Goal: Transaction & Acquisition: Purchase product/service

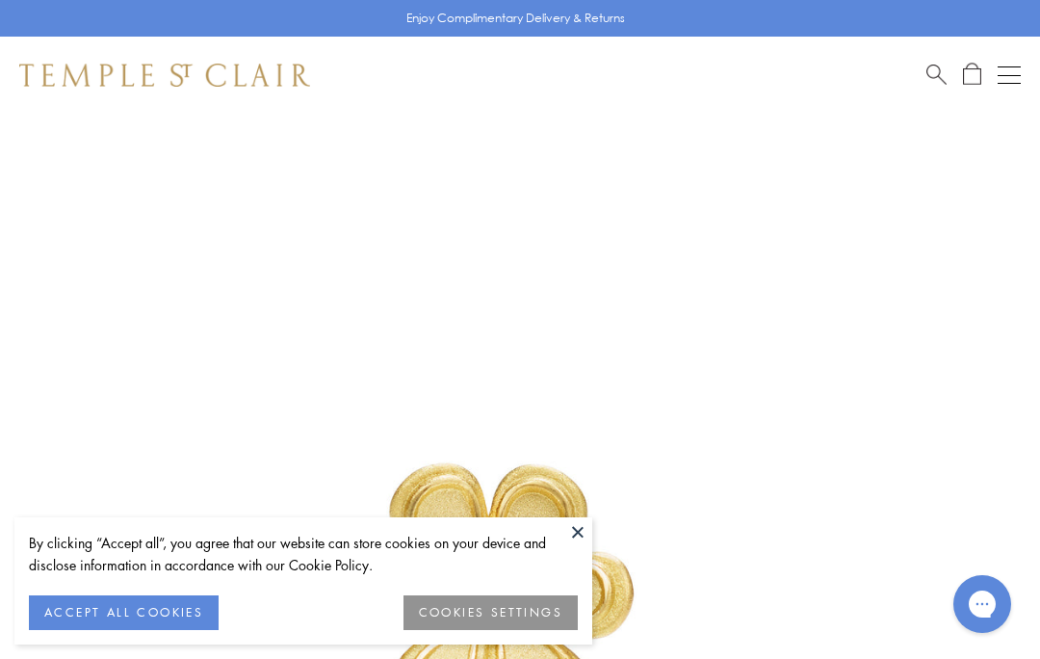
click at [580, 540] on button at bounding box center [577, 531] width 29 height 29
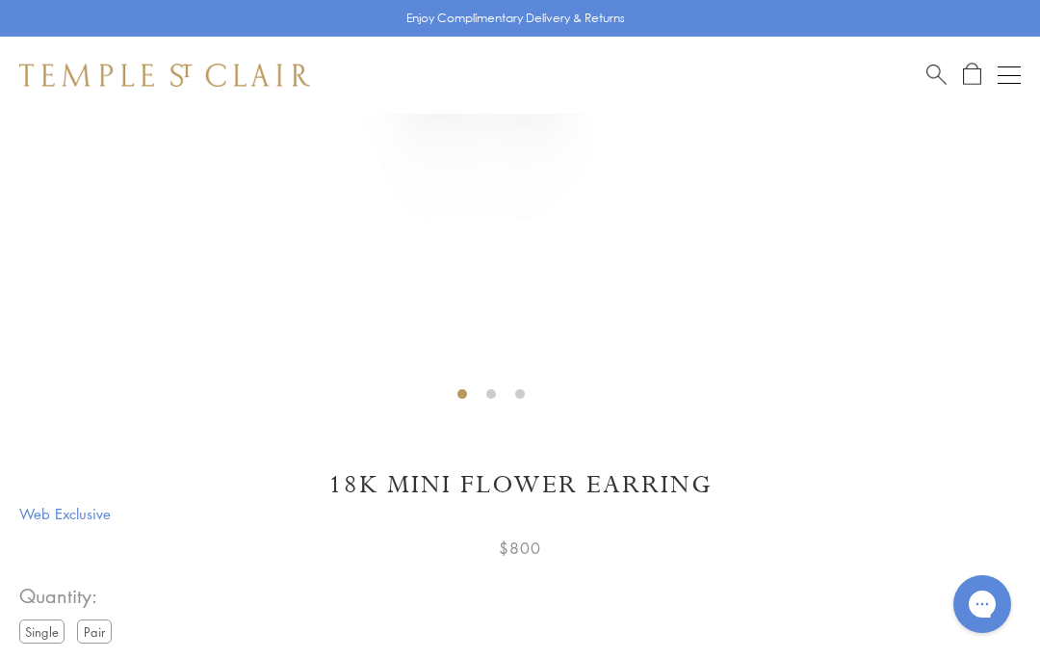
scroll to position [684, 0]
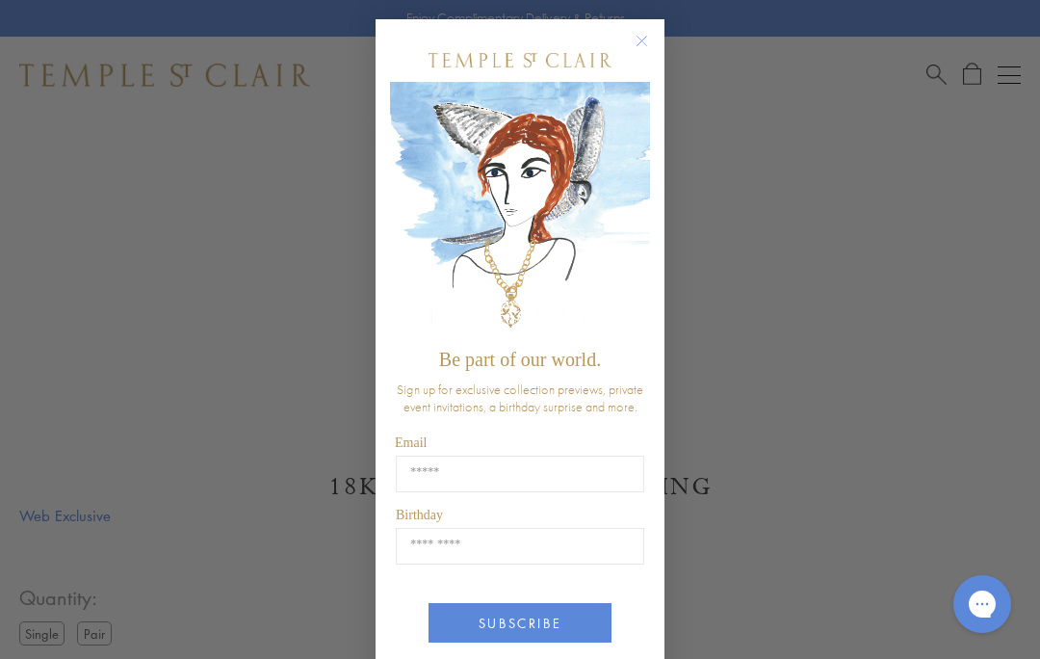
click at [633, 42] on circle "Close dialog" at bounding box center [642, 41] width 23 height 23
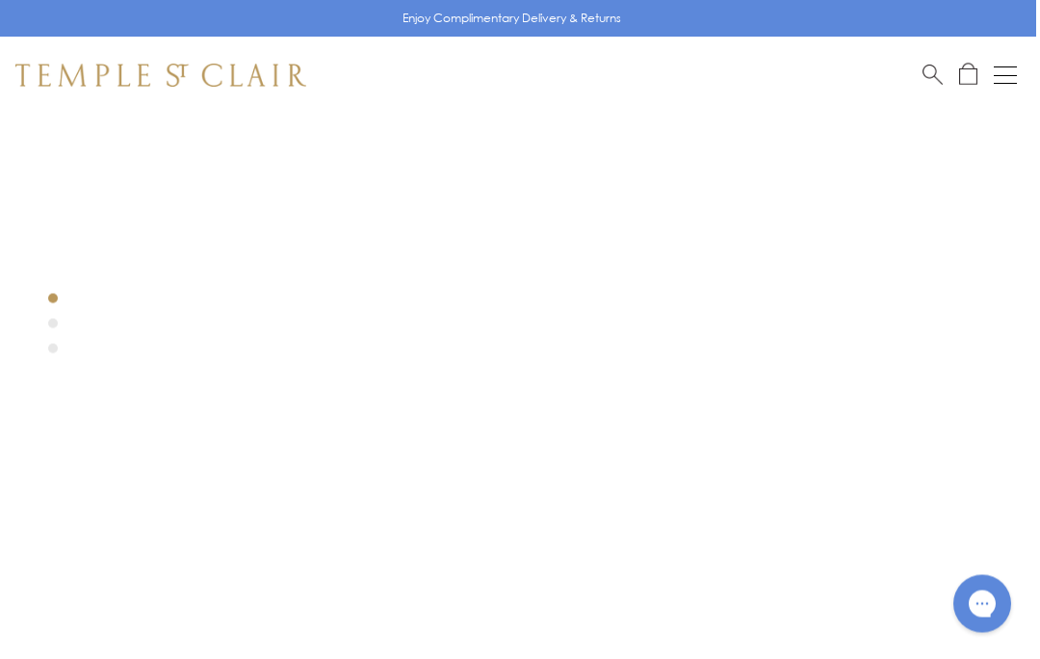
scroll to position [259, 4]
click at [50, 323] on div at bounding box center [487, 346] width 982 height 982
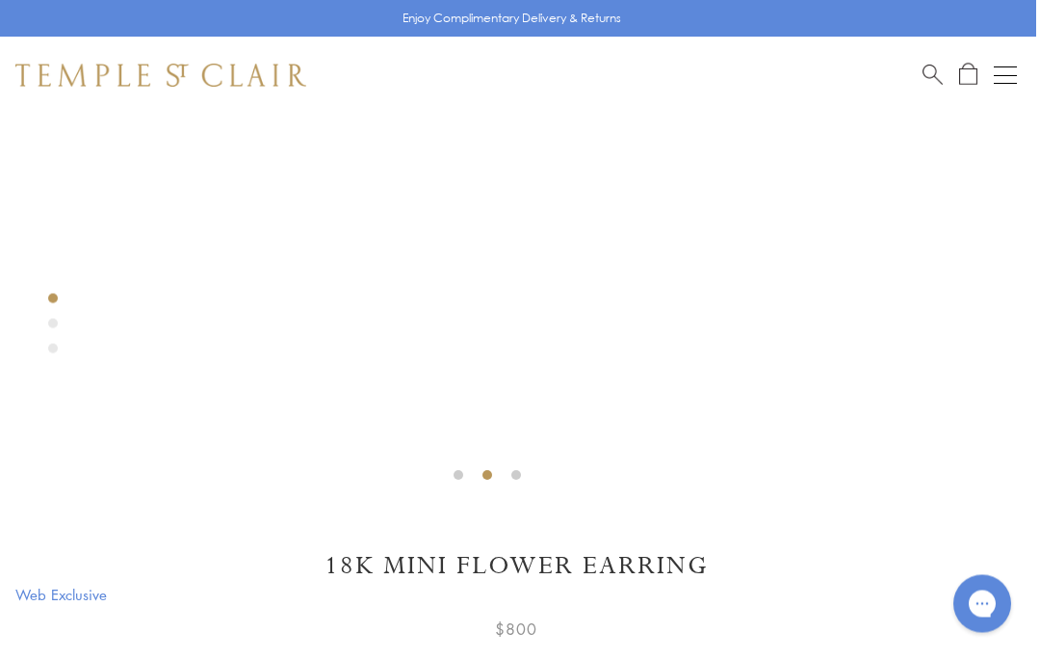
scroll to position [605, 4]
click at [524, 485] on div at bounding box center [487, 0] width 982 height 982
click at [41, 353] on div at bounding box center [487, 0] width 982 height 982
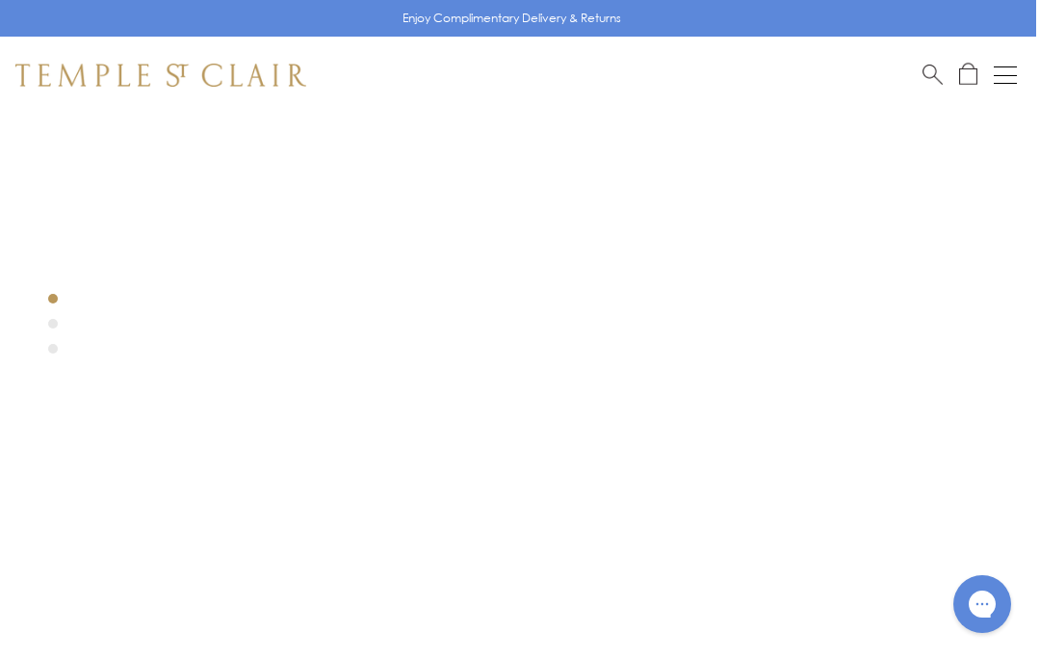
scroll to position [3, 4]
click at [726, 349] on div at bounding box center [487, 602] width 982 height 982
click at [58, 293] on div at bounding box center [487, 602] width 982 height 982
click at [496, 658] on div at bounding box center [487, 238] width 982 height 982
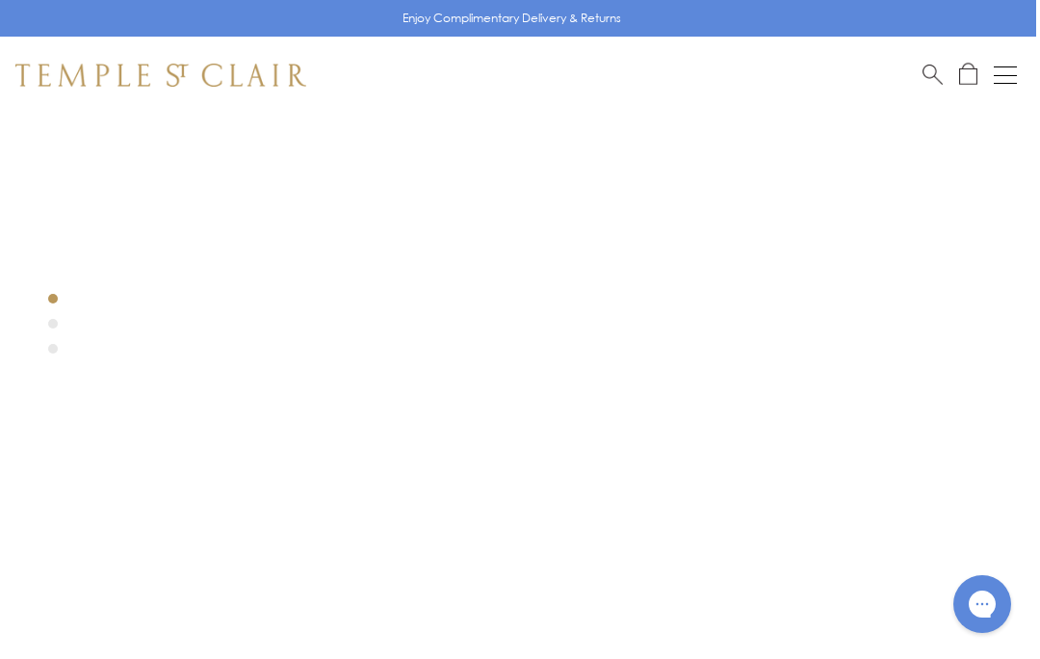
click at [1002, 77] on button "Open navigation" at bounding box center [1005, 75] width 23 height 23
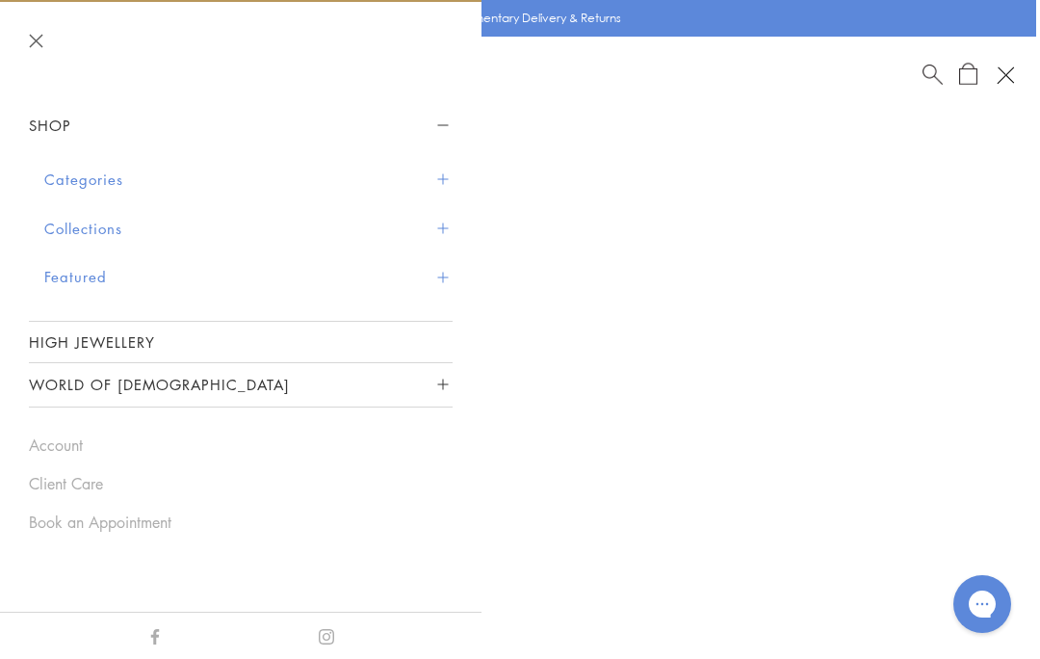
click at [449, 174] on button "Categories" at bounding box center [248, 179] width 408 height 49
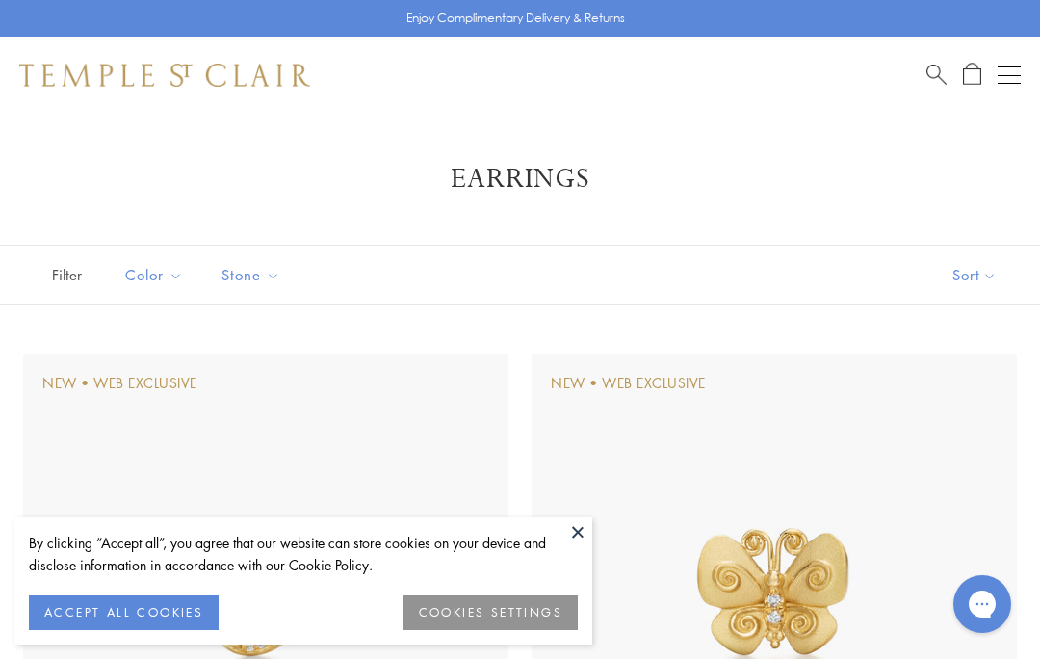
click at [580, 539] on button at bounding box center [577, 531] width 29 height 29
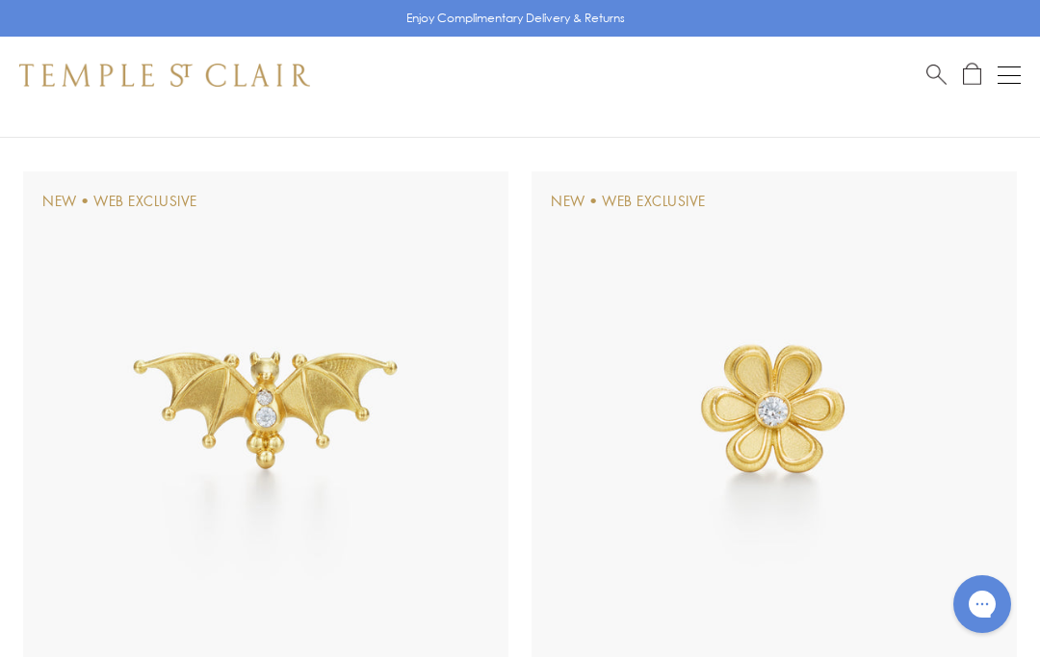
scroll to position [817, 0]
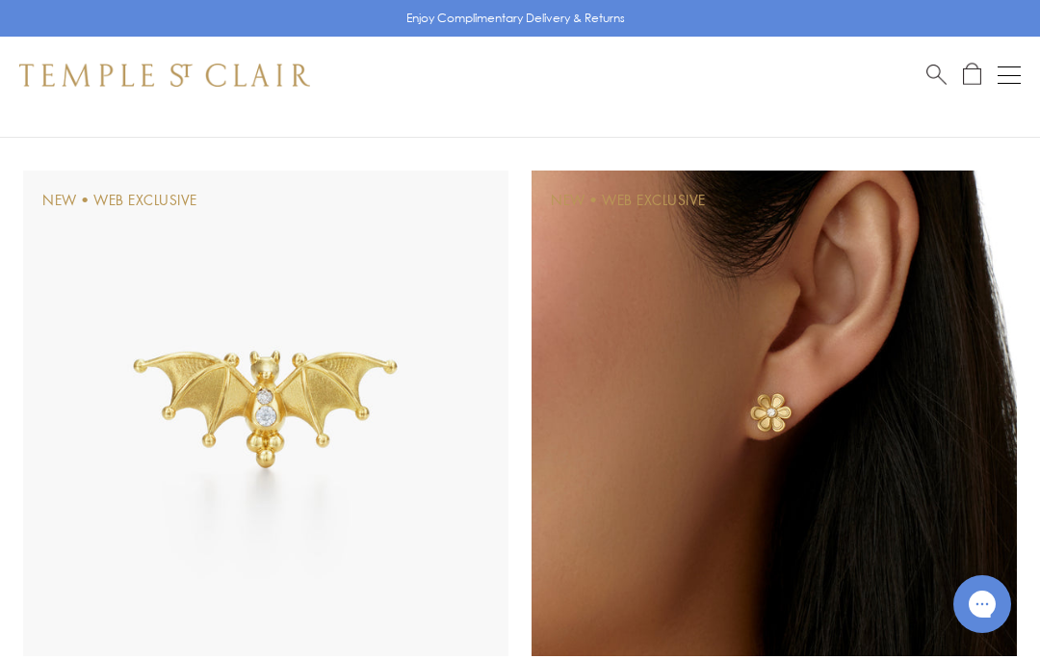
click at [778, 417] on img at bounding box center [773, 412] width 485 height 485
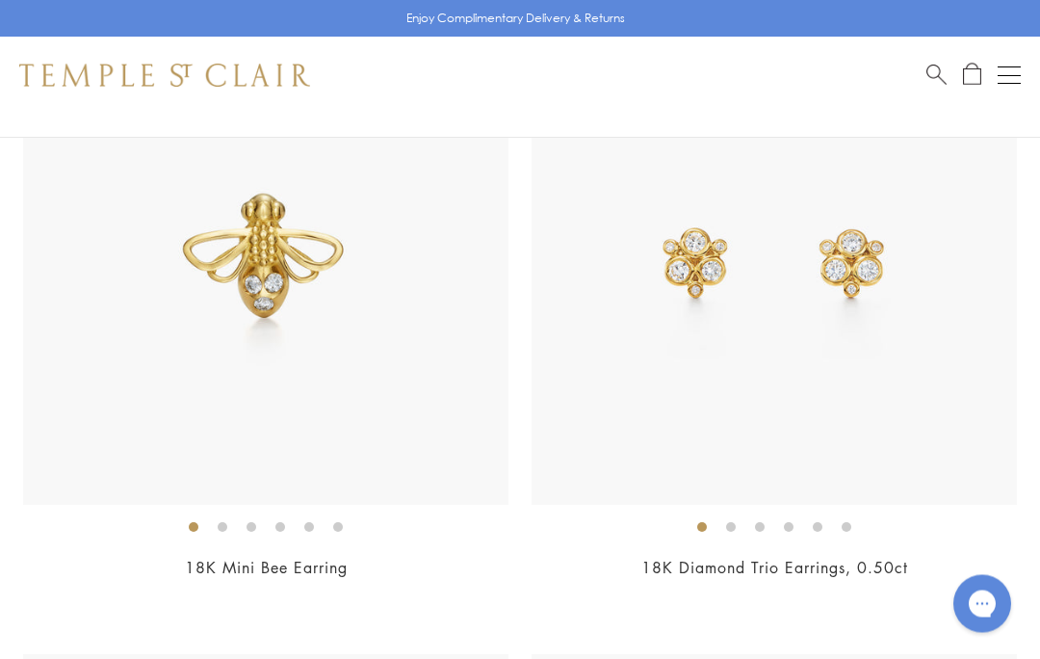
scroll to position [1603, 0]
click at [852, 350] on img at bounding box center [773, 261] width 485 height 485
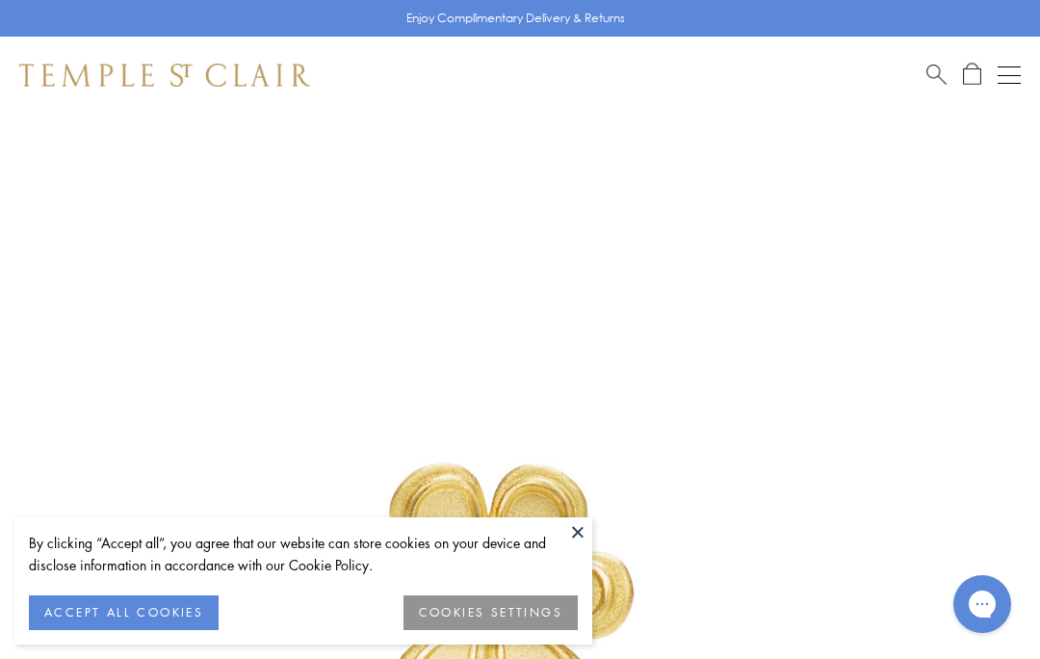
click at [582, 541] on button at bounding box center [577, 531] width 29 height 29
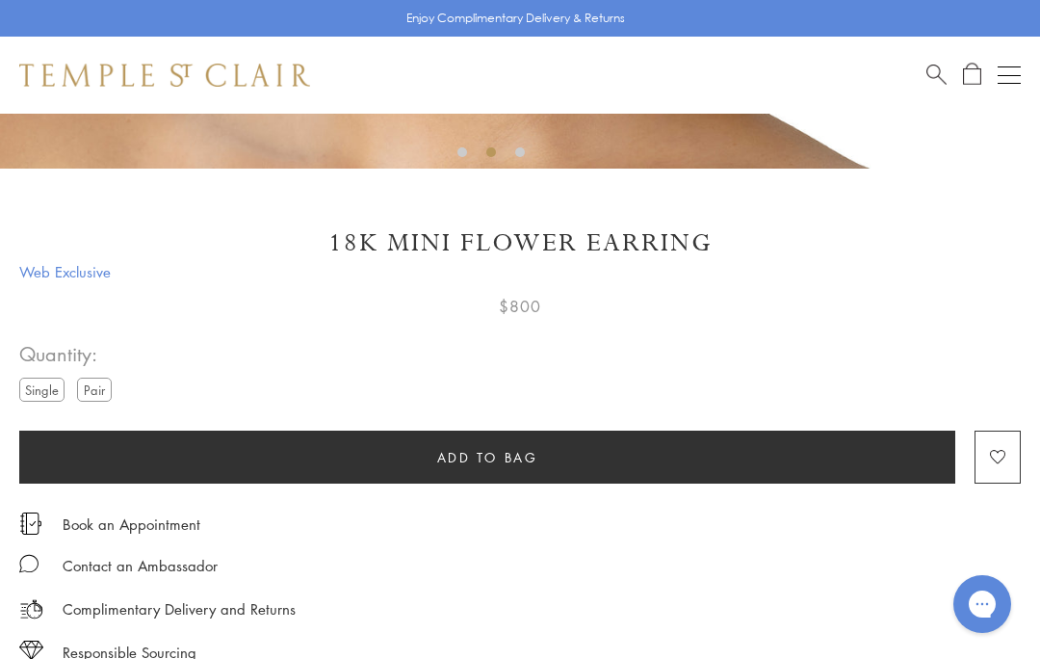
scroll to position [930, 0]
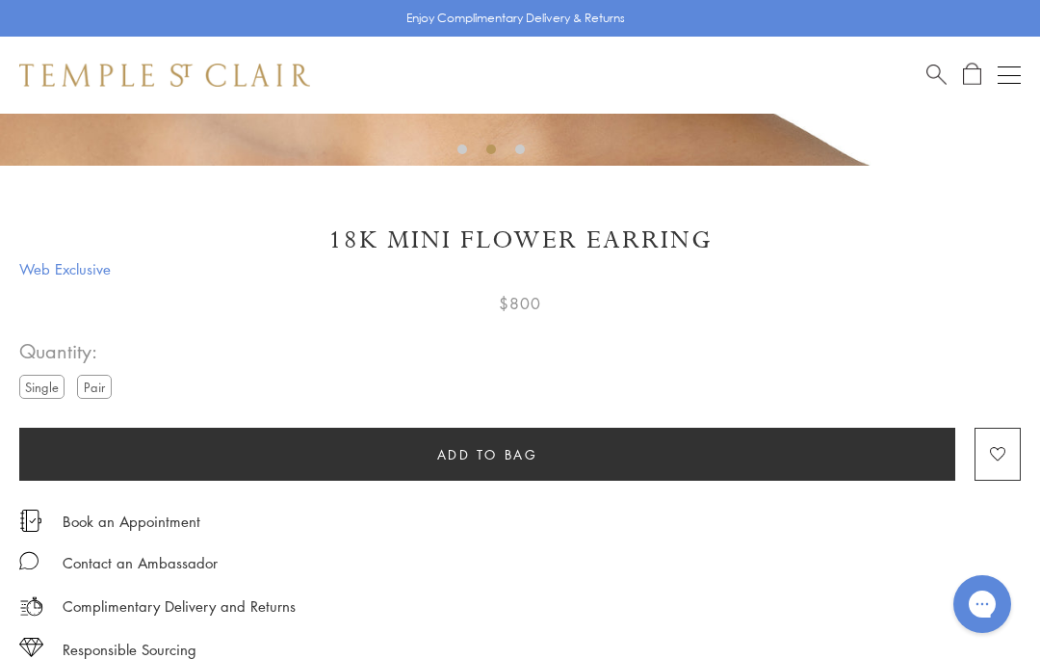
click at [112, 383] on label "Pair" at bounding box center [94, 387] width 35 height 24
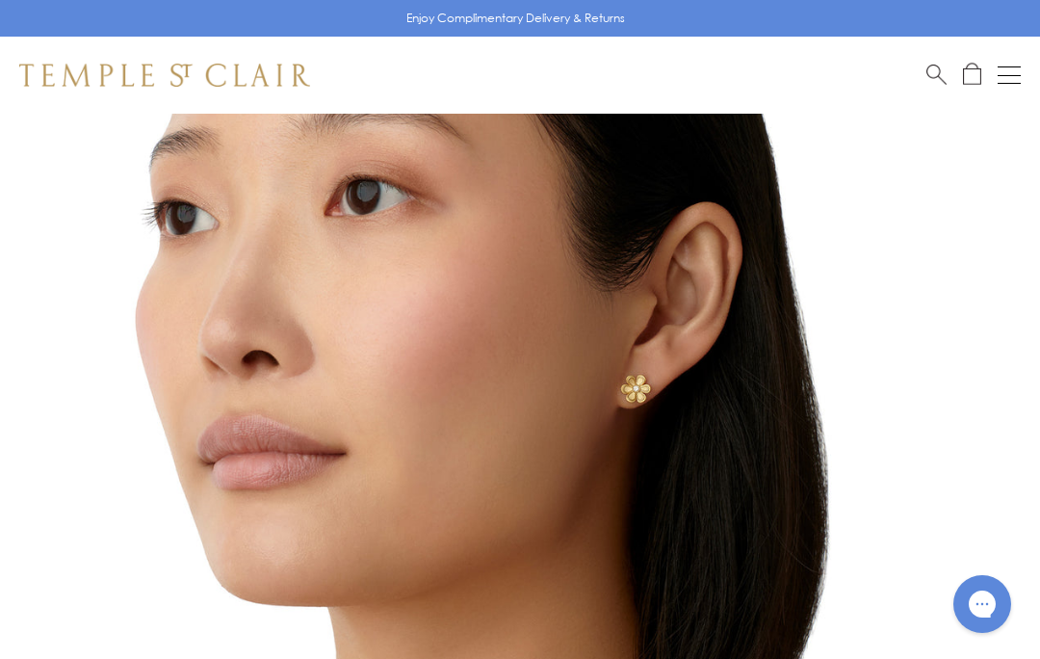
scroll to position [217, 0]
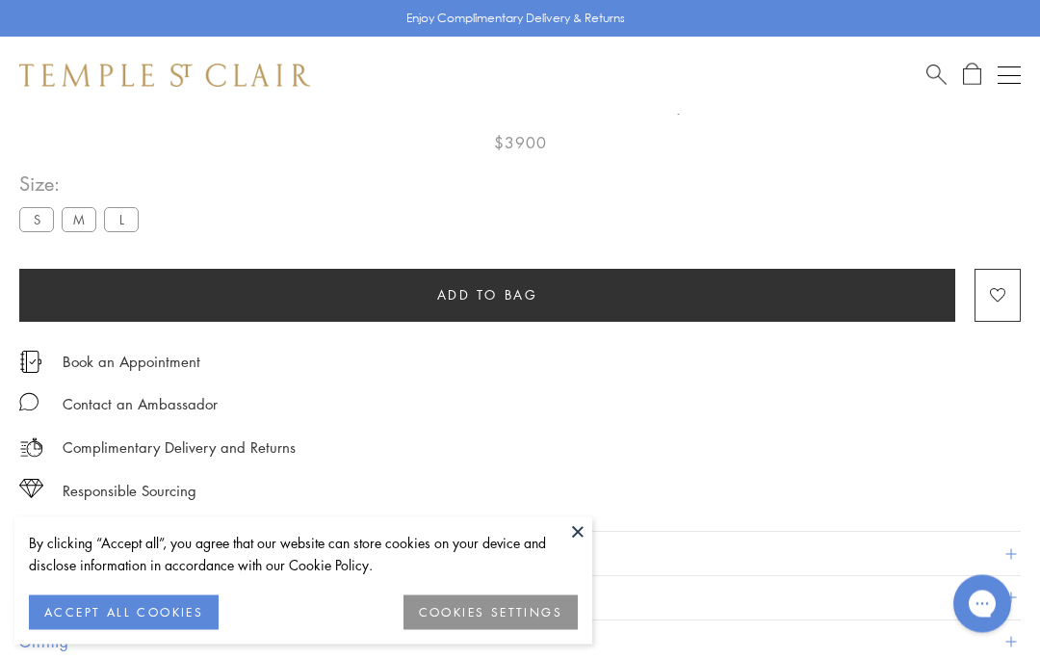
scroll to position [114, 0]
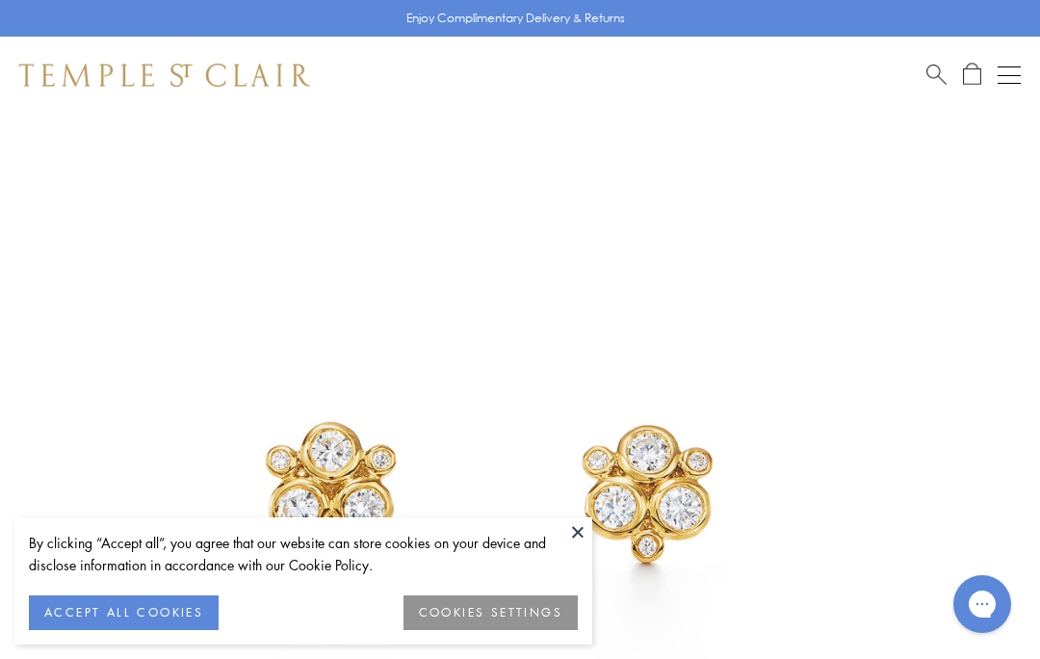
click at [581, 542] on button at bounding box center [577, 531] width 29 height 29
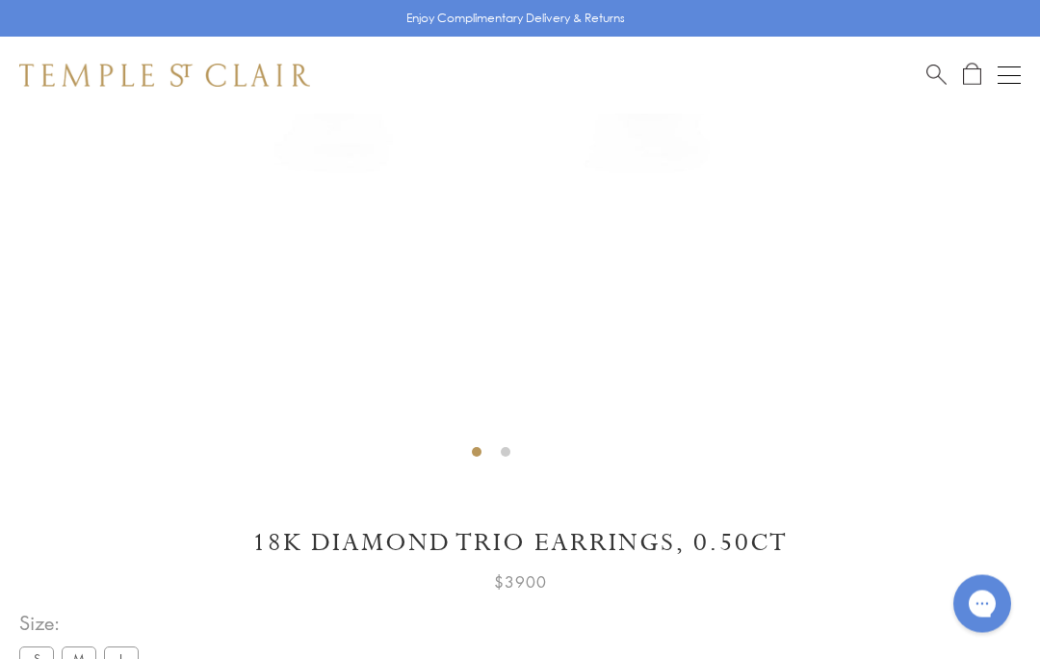
scroll to position [628, 0]
click at [129, 656] on label "L" at bounding box center [121, 658] width 35 height 24
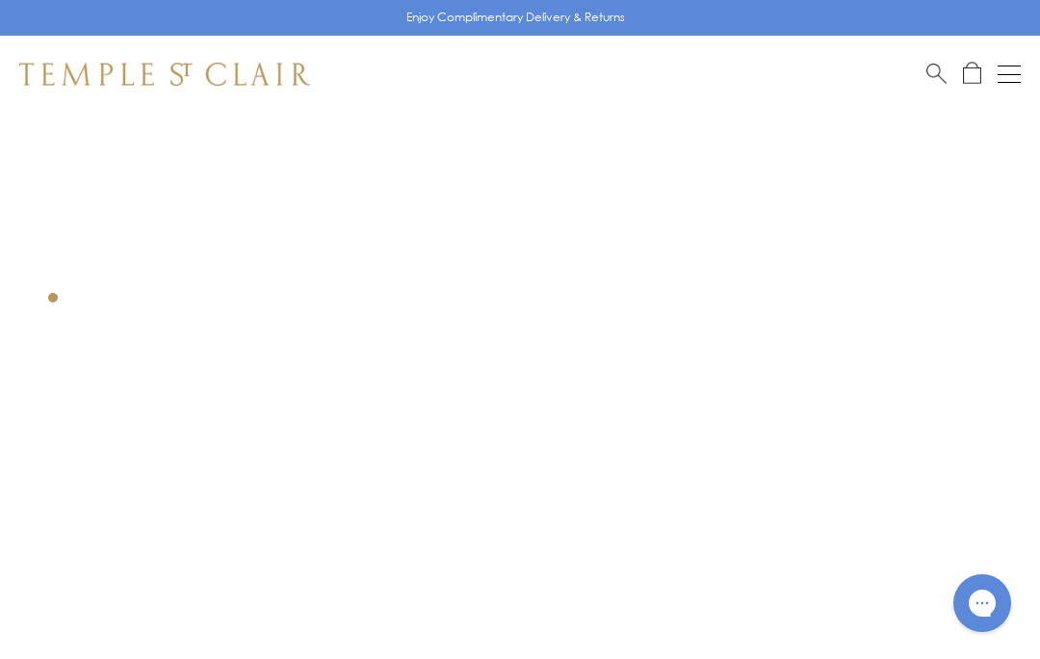
scroll to position [109, 0]
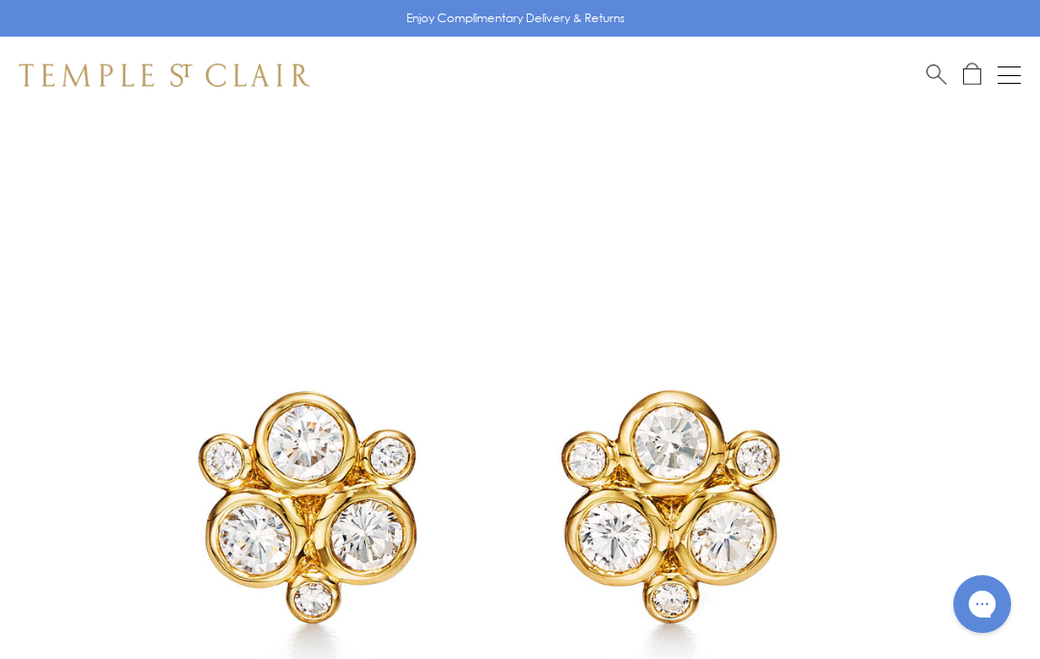
click at [702, 494] on img at bounding box center [491, 496] width 982 height 982
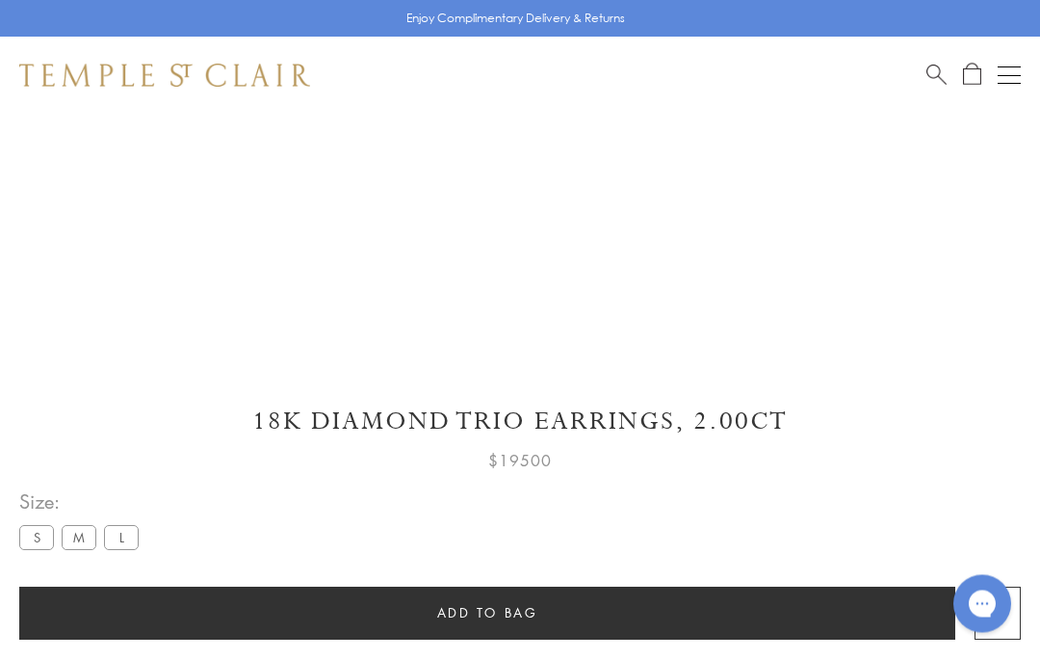
scroll to position [754, 0]
click at [81, 539] on label "M" at bounding box center [79, 537] width 35 height 24
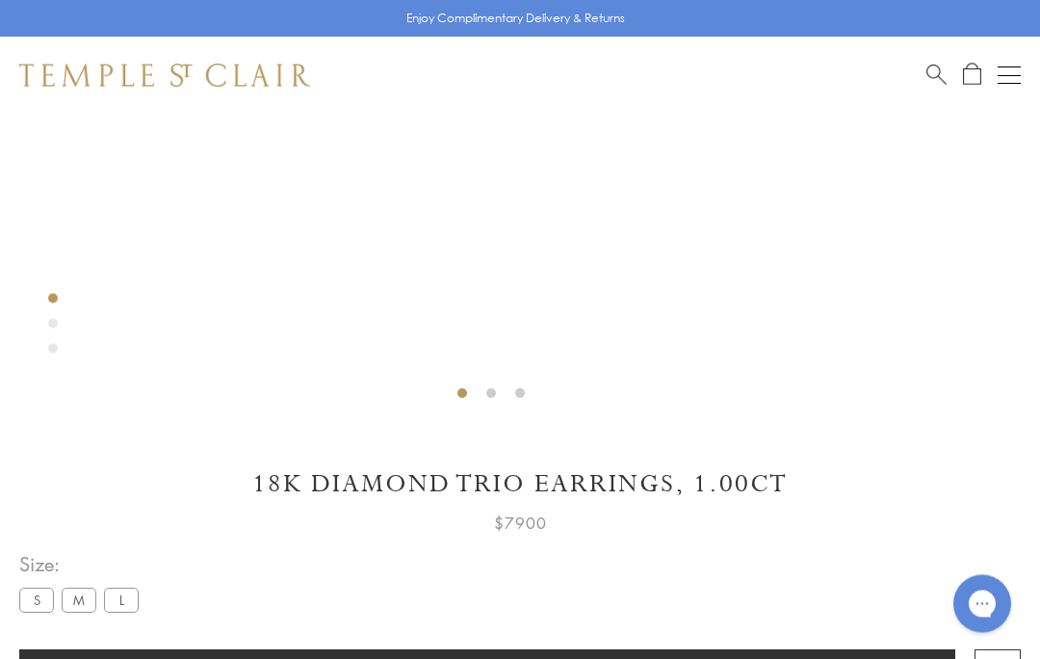
scroll to position [685, 0]
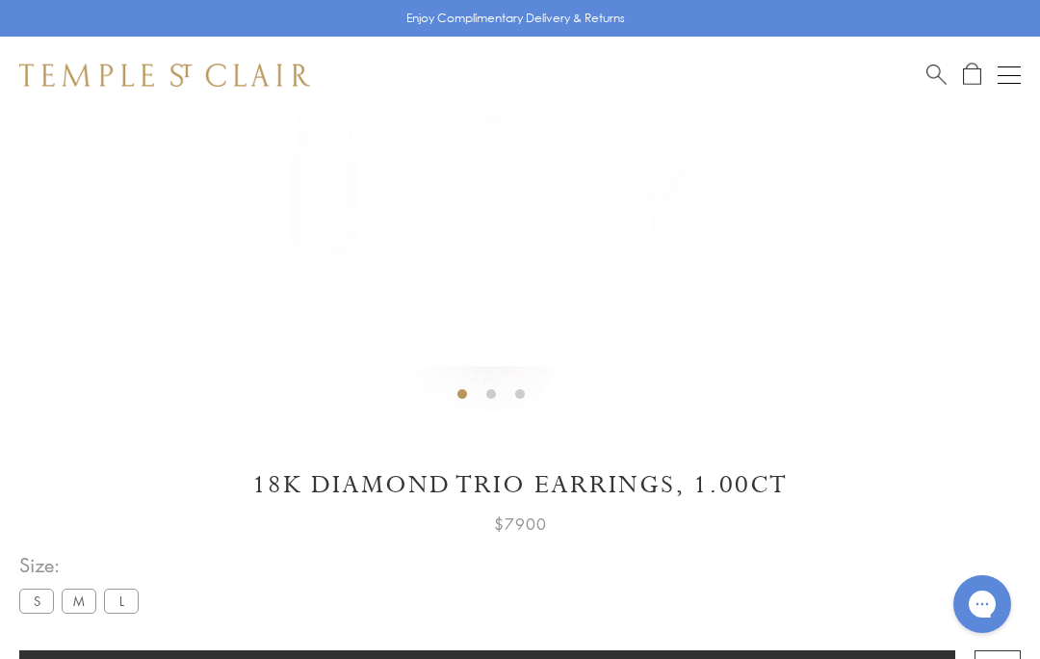
click at [39, 597] on label "S" at bounding box center [36, 600] width 35 height 24
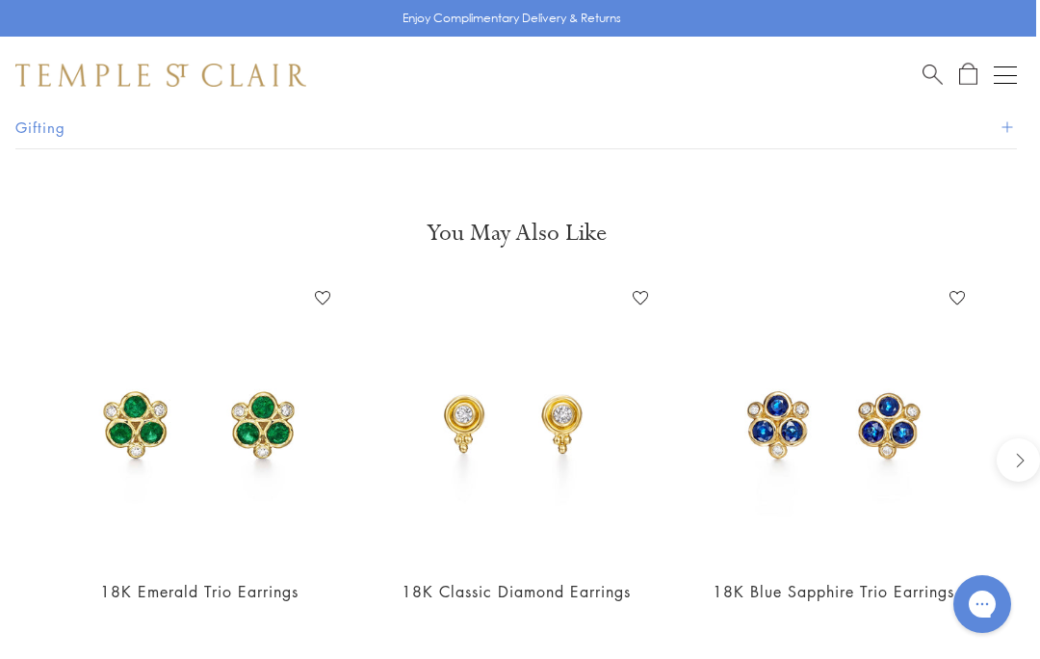
scroll to position [1583, 4]
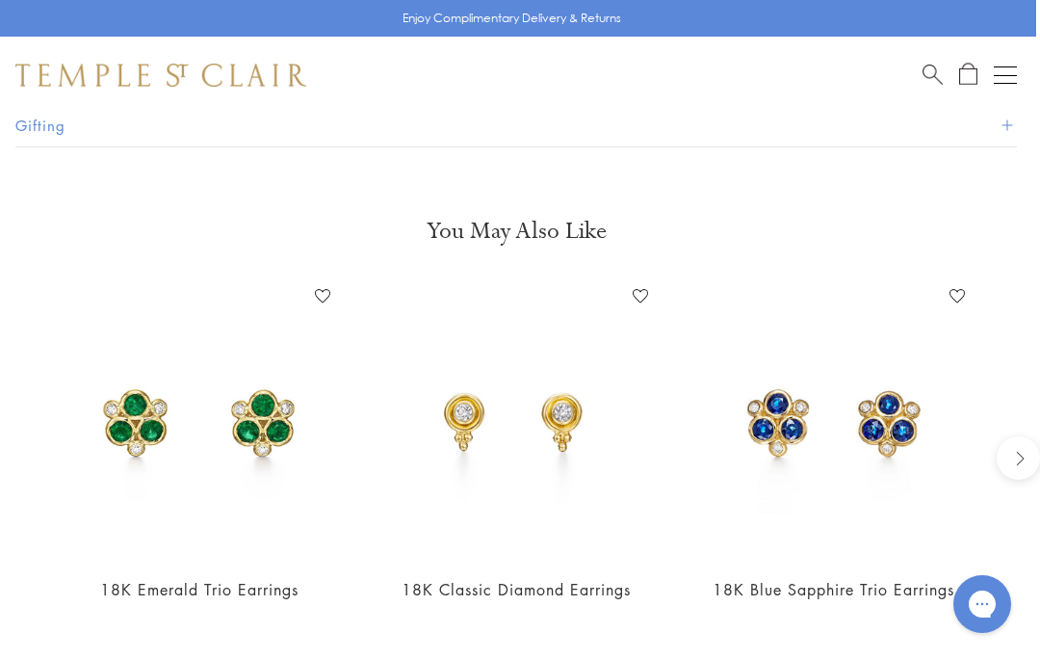
click at [545, 487] on img at bounding box center [515, 419] width 278 height 278
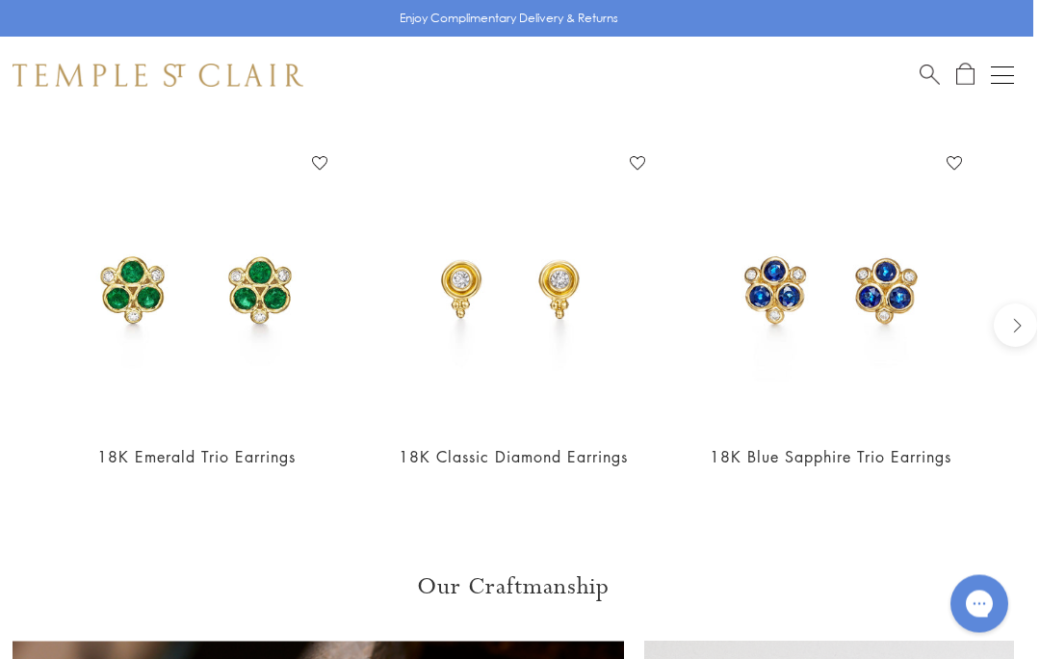
scroll to position [1715, 4]
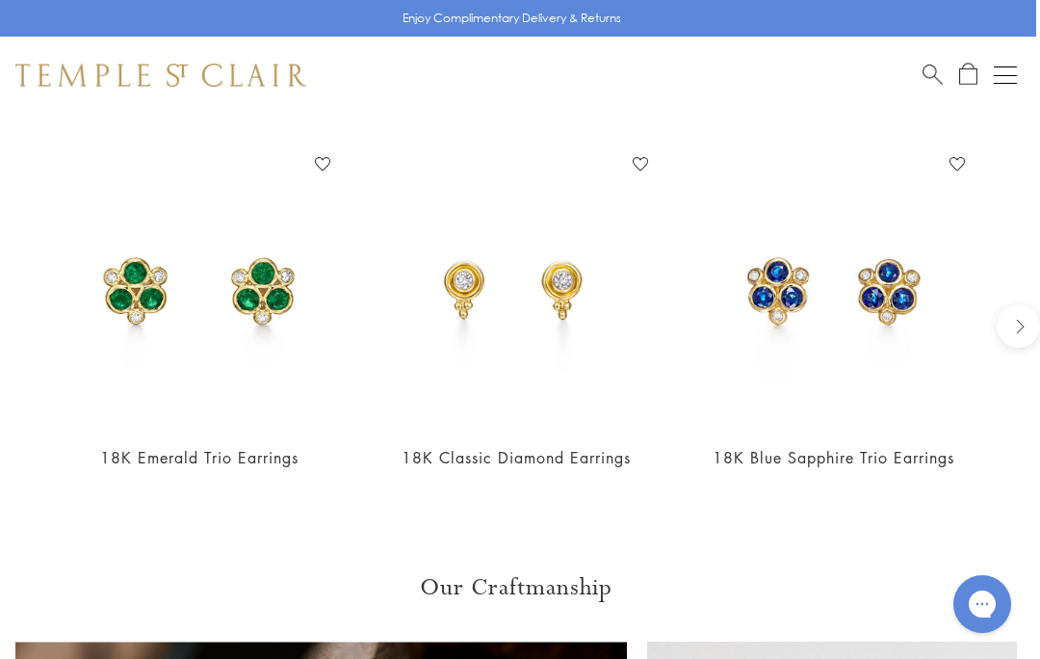
click at [558, 293] on img at bounding box center [515, 287] width 278 height 278
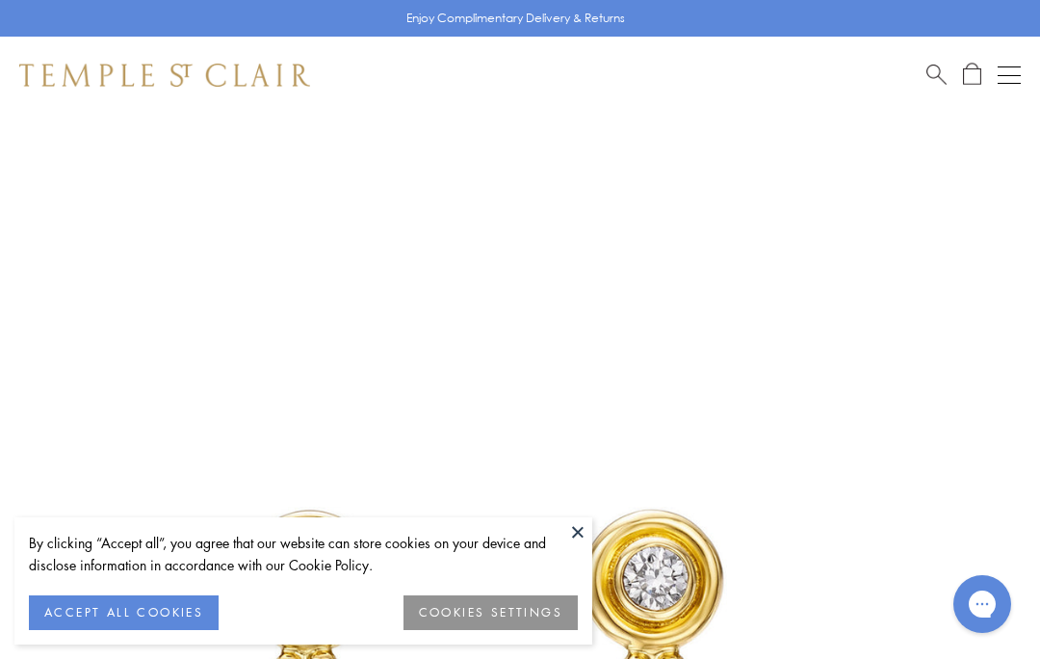
click at [576, 530] on button at bounding box center [577, 531] width 29 height 29
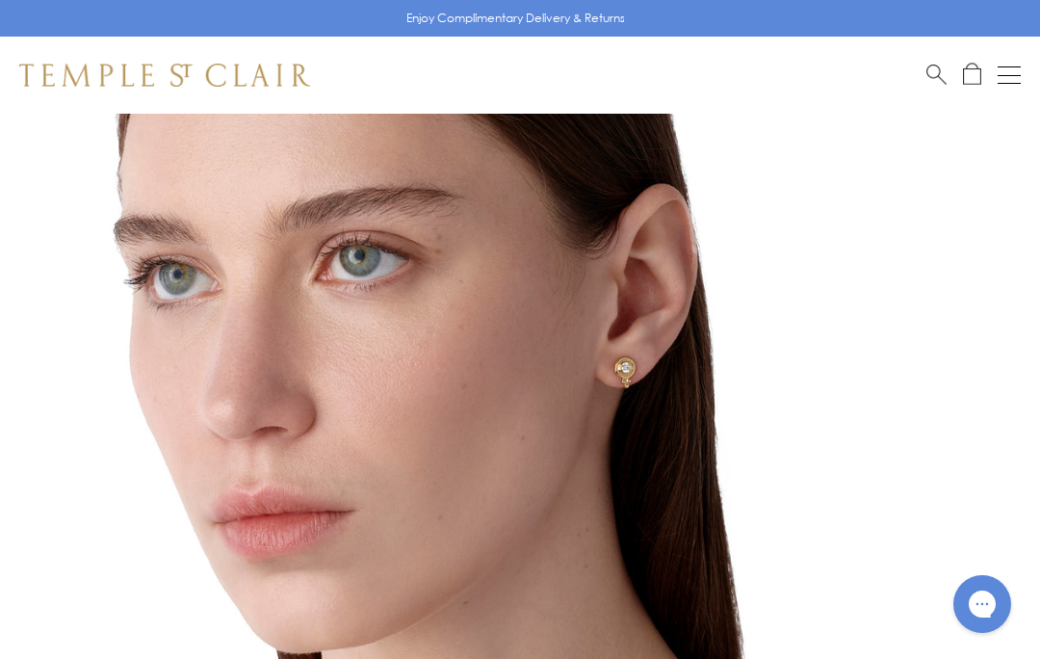
scroll to position [282, 0]
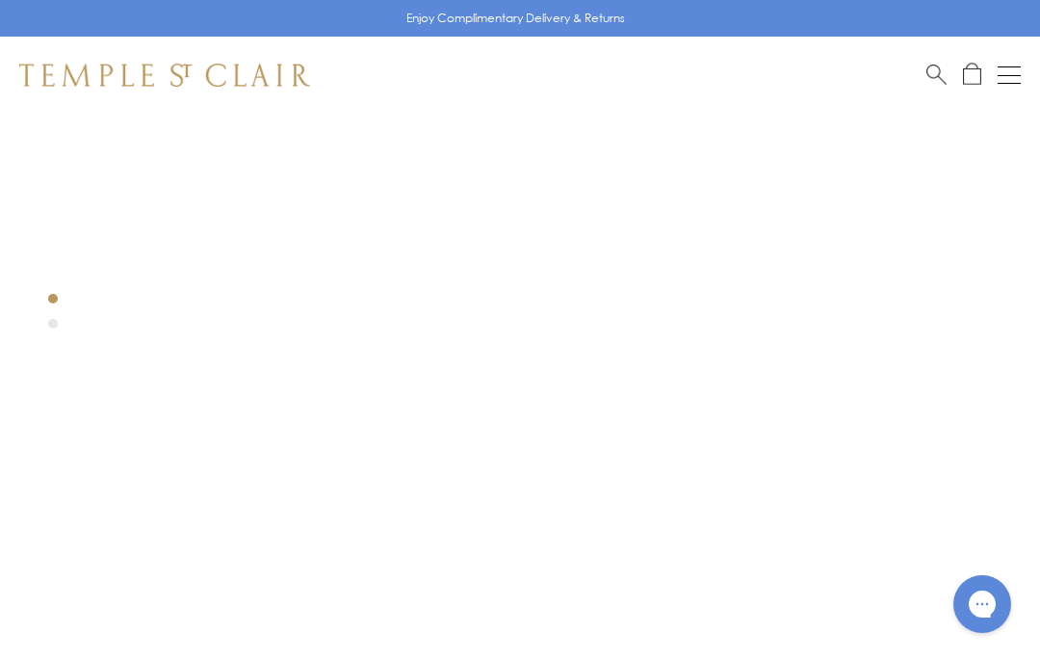
click at [62, 314] on div at bounding box center [491, 323] width 982 height 982
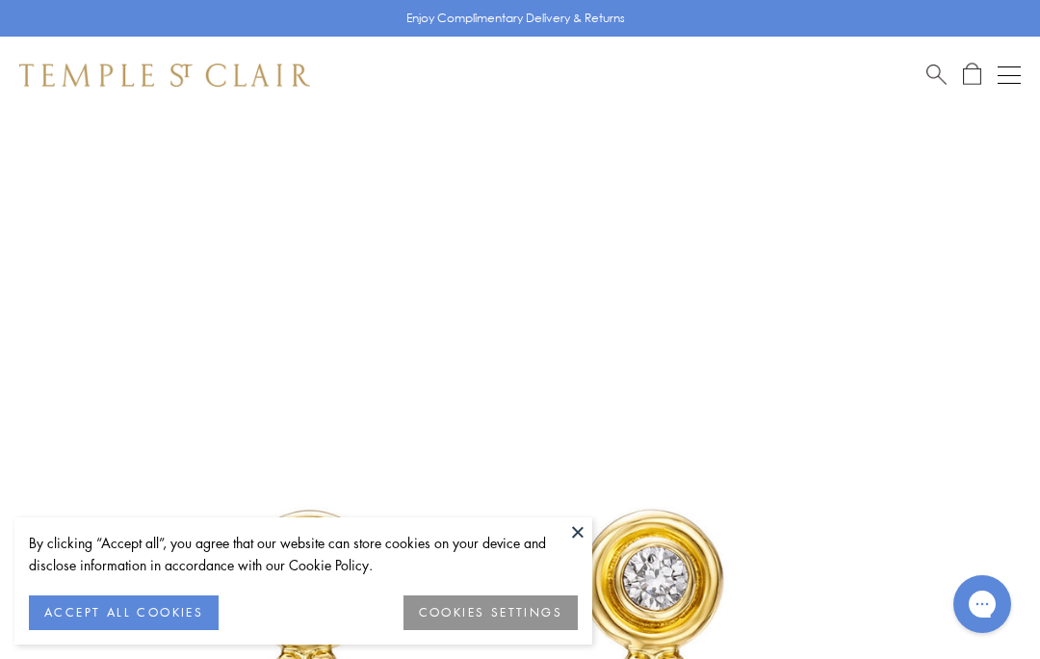
click at [577, 534] on button at bounding box center [577, 531] width 29 height 29
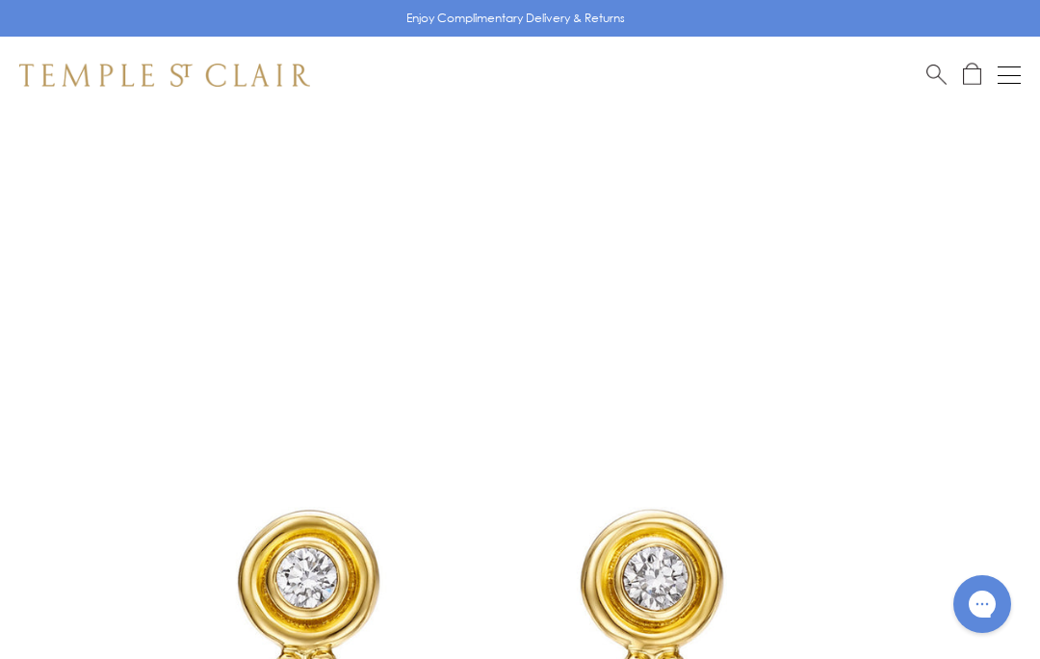
click at [1010, 75] on div "Open navigation" at bounding box center [1008, 75] width 23 height 1
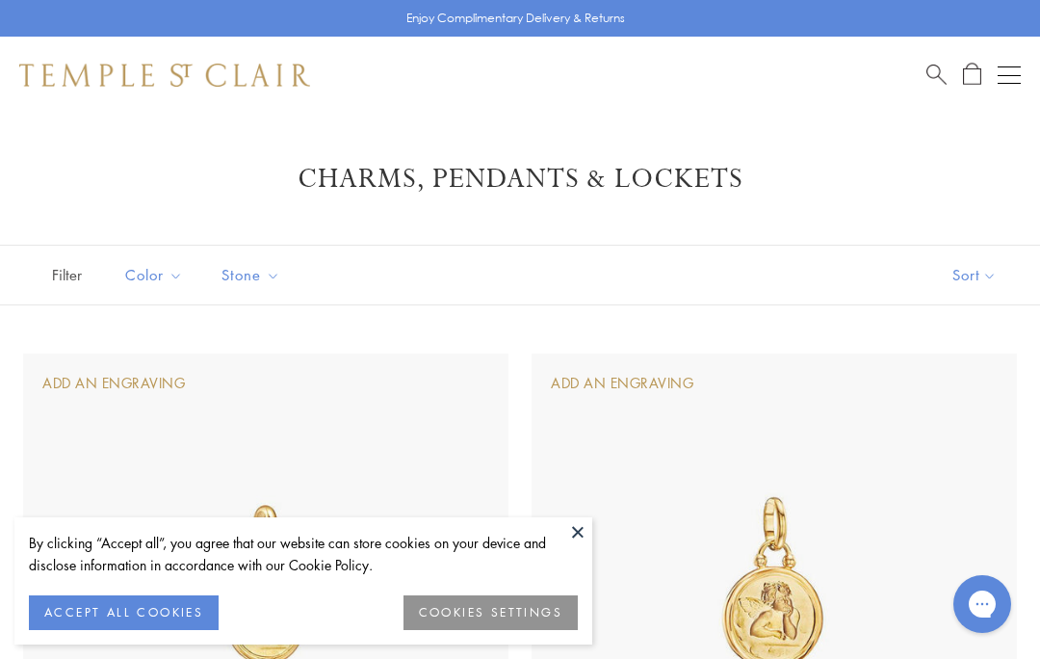
click at [572, 530] on button at bounding box center [577, 531] width 29 height 29
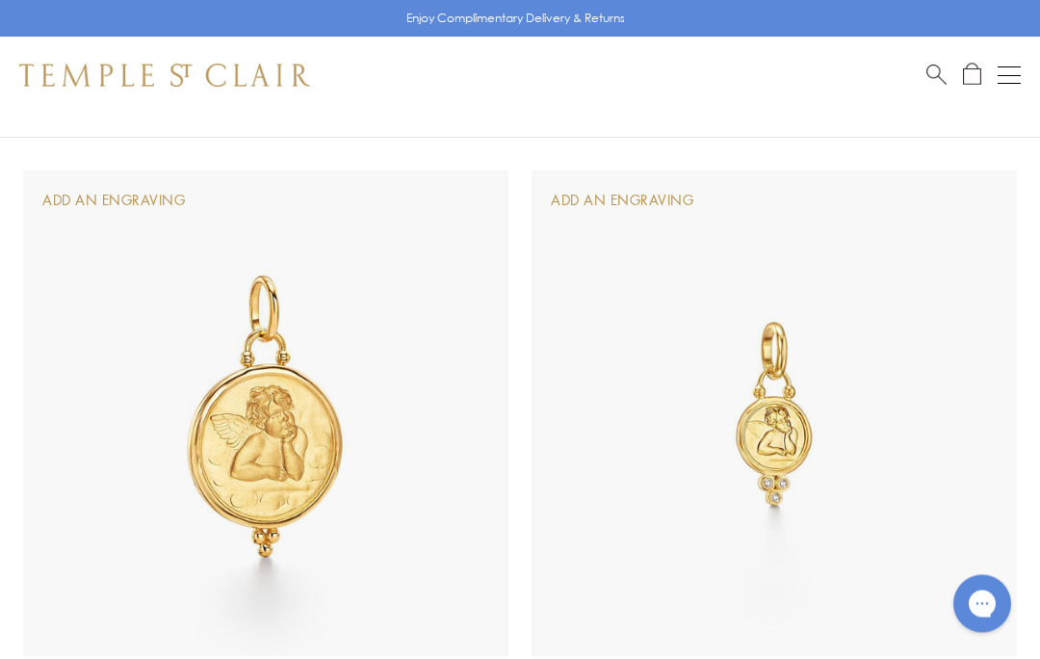
scroll to position [817, 0]
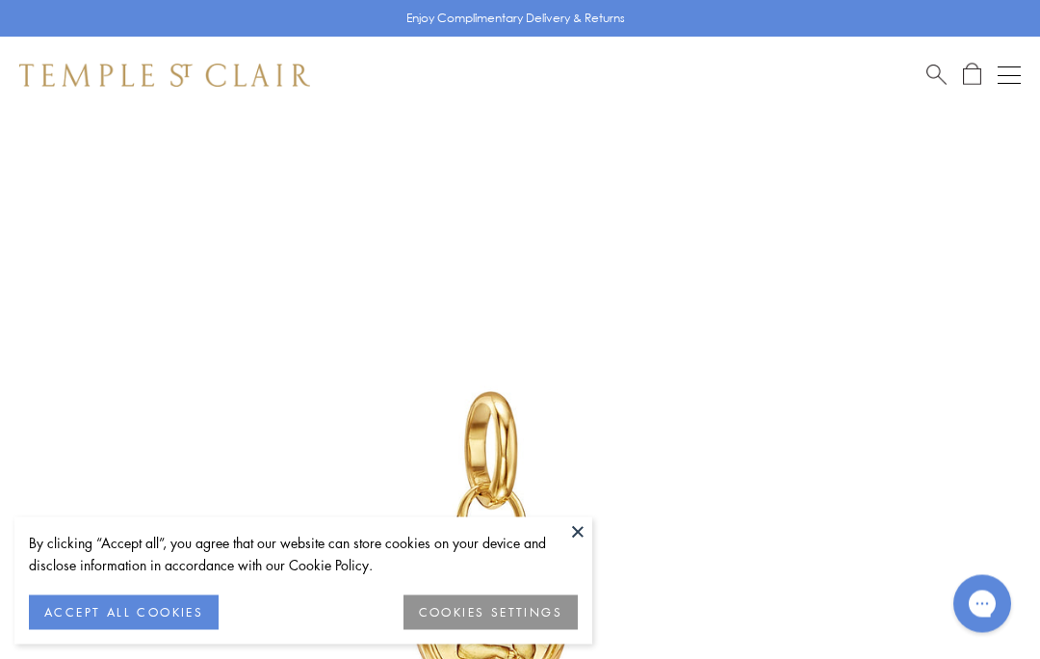
scroll to position [114, 0]
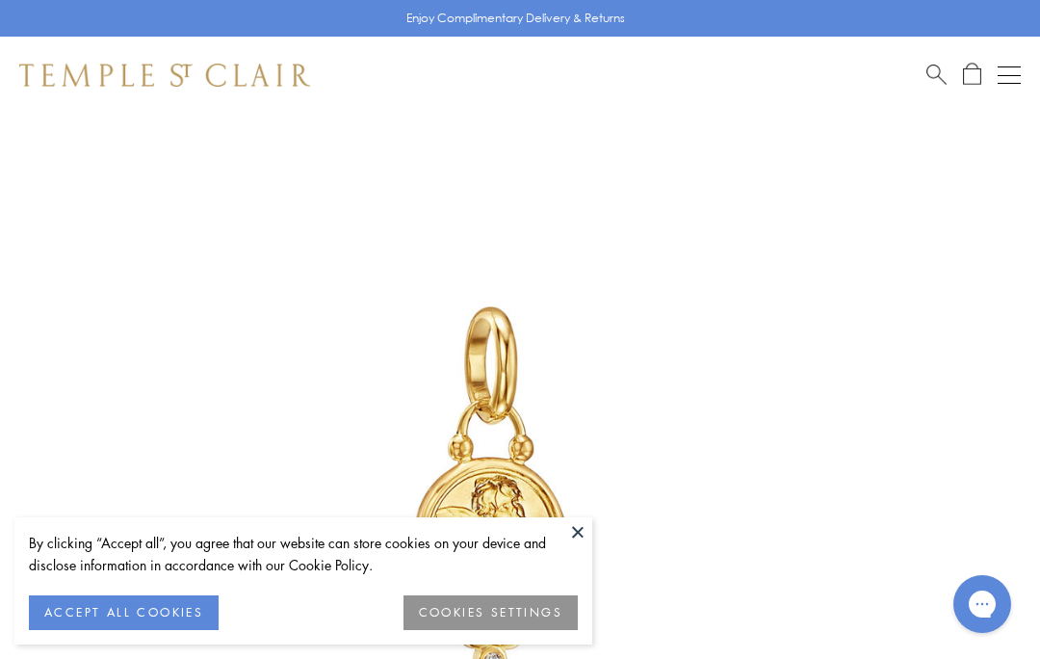
click at [580, 532] on button at bounding box center [577, 531] width 29 height 29
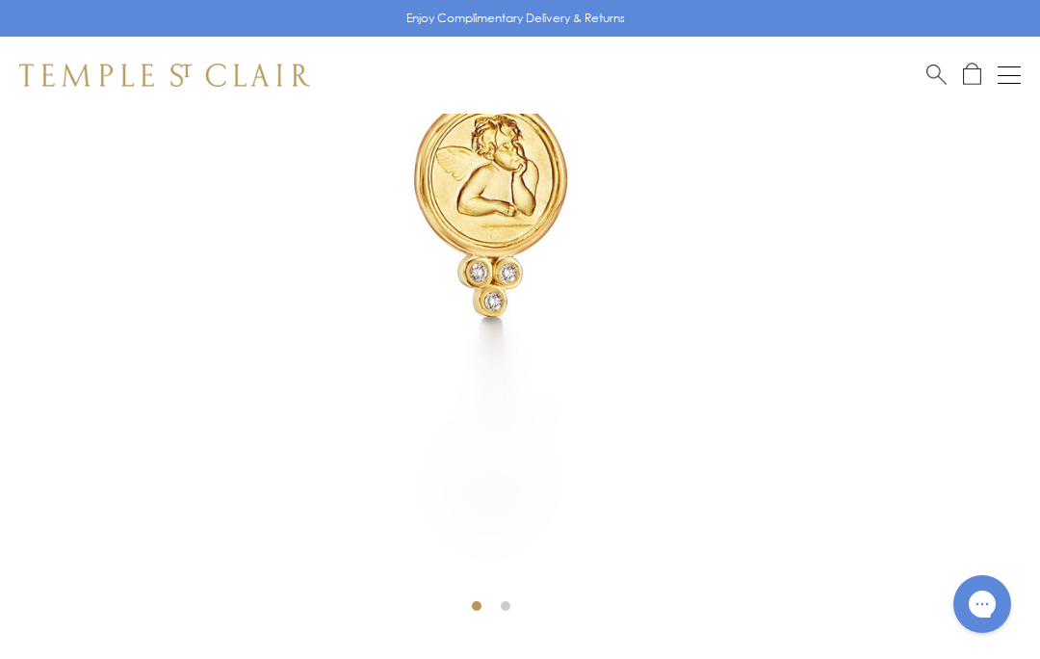
scroll to position [477, 0]
click at [1000, 66] on div "Open navigation" at bounding box center [1008, 66] width 23 height 1
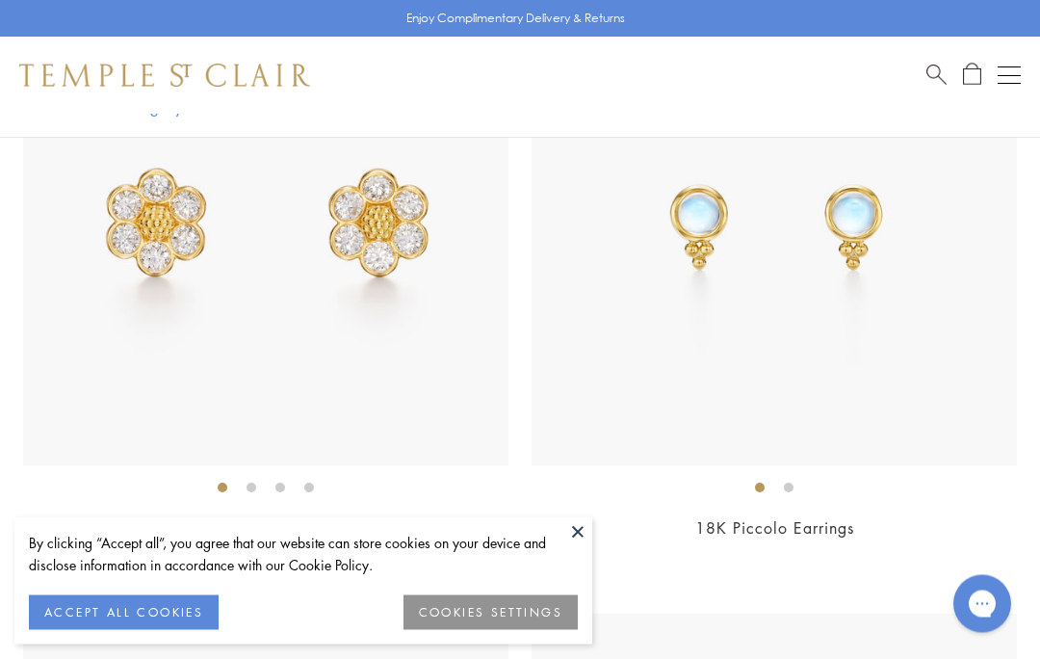
scroll to position [2910, 0]
click at [565, 546] on button at bounding box center [577, 531] width 29 height 29
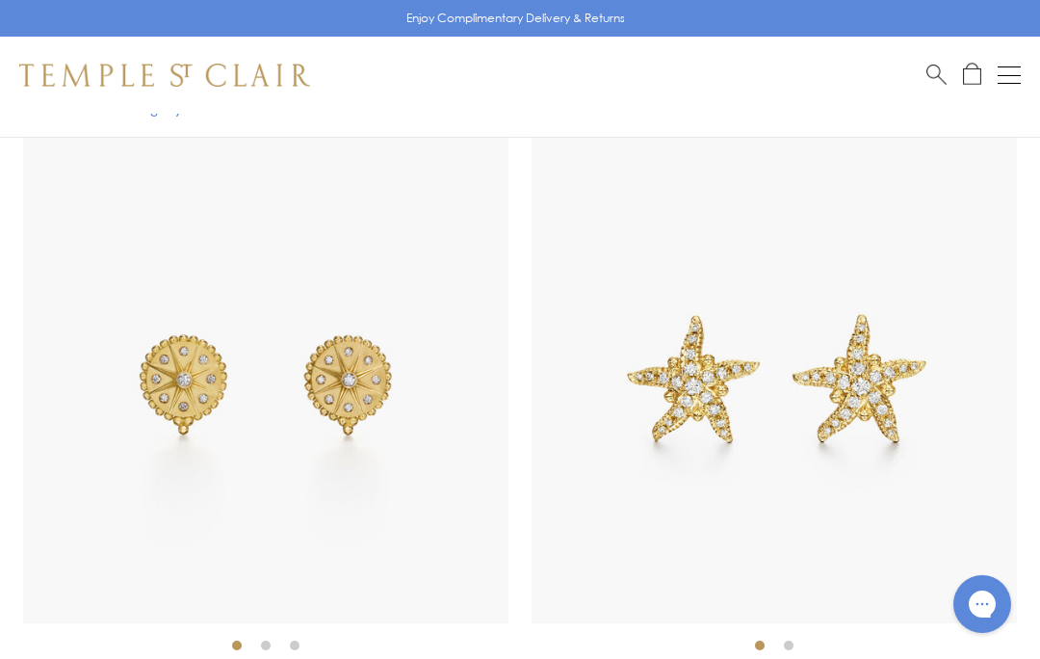
scroll to position [7192, 0]
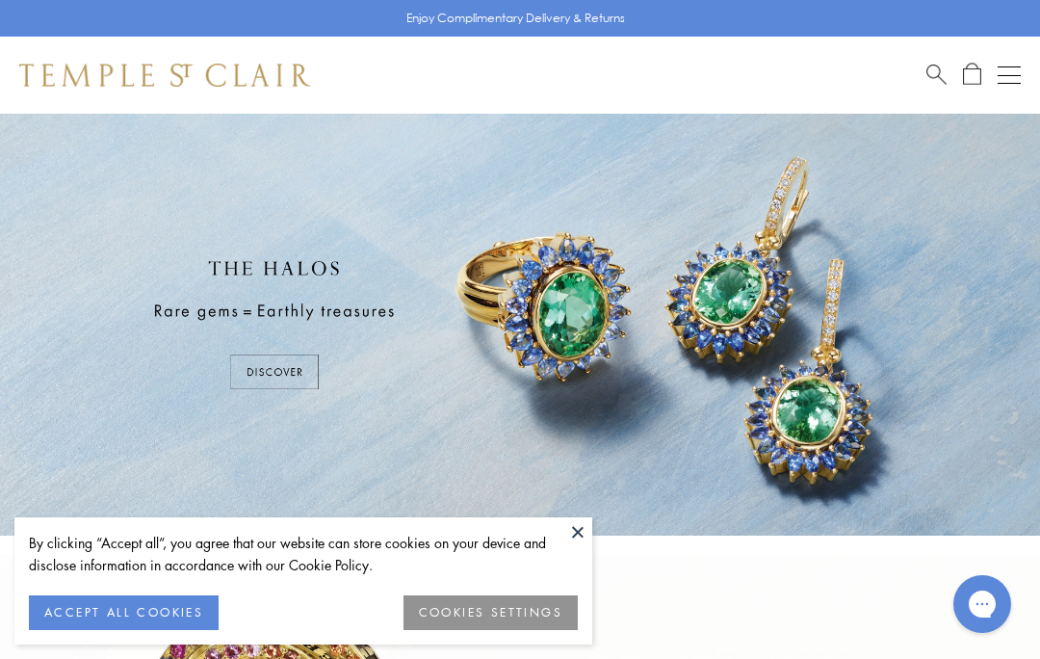
click at [145, 619] on button "ACCEPT ALL COOKIES" at bounding box center [124, 612] width 190 height 35
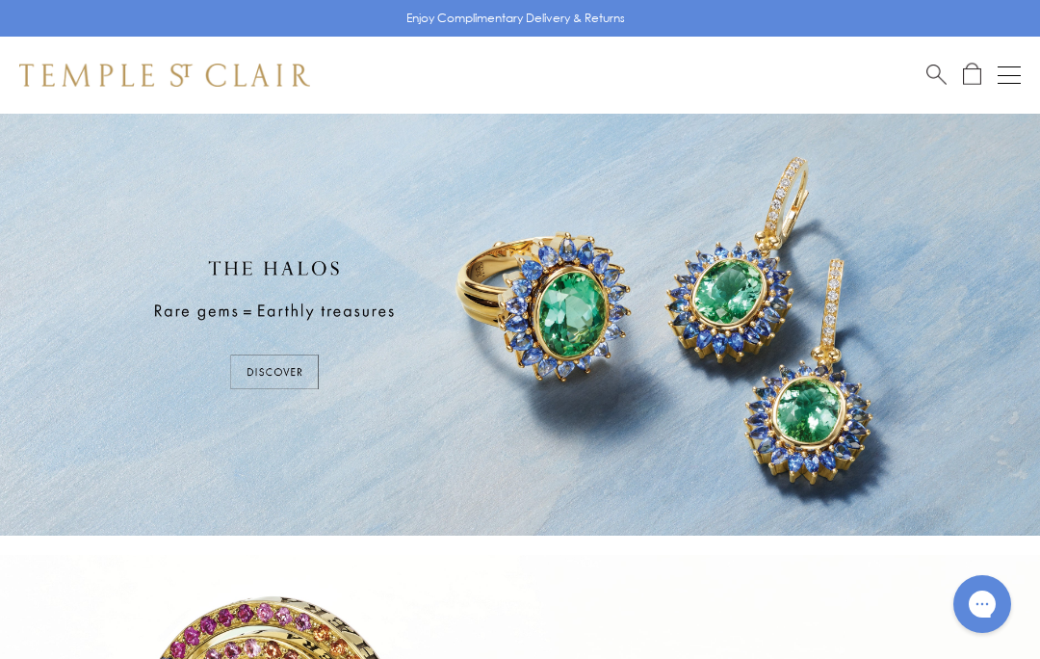
click at [1002, 78] on button "Open navigation" at bounding box center [1008, 75] width 23 height 23
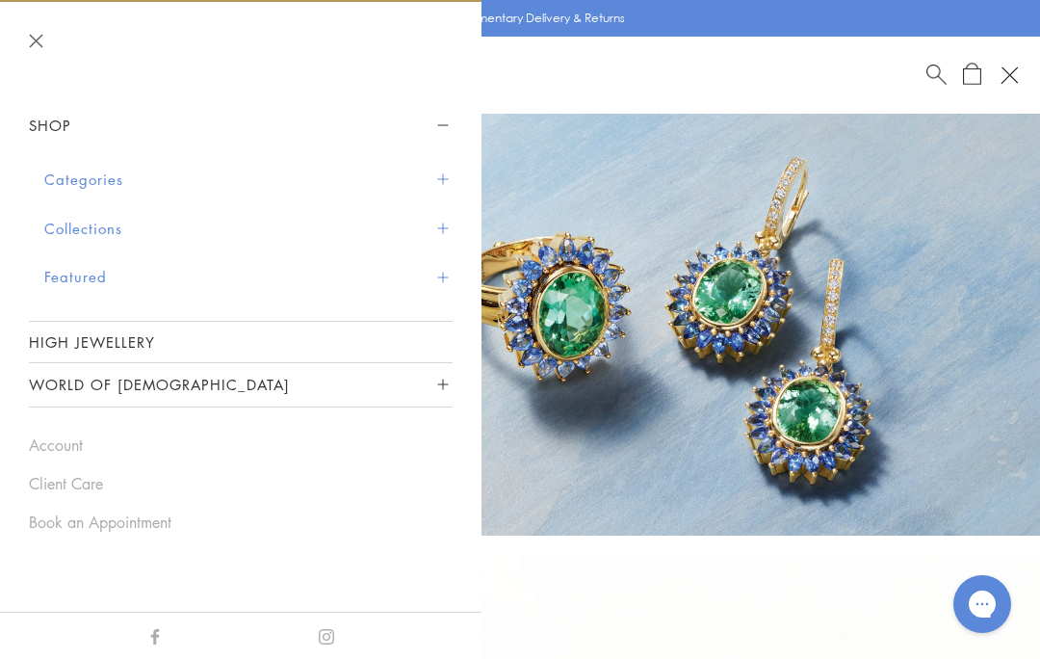
click at [447, 288] on button "Featured" at bounding box center [248, 276] width 408 height 49
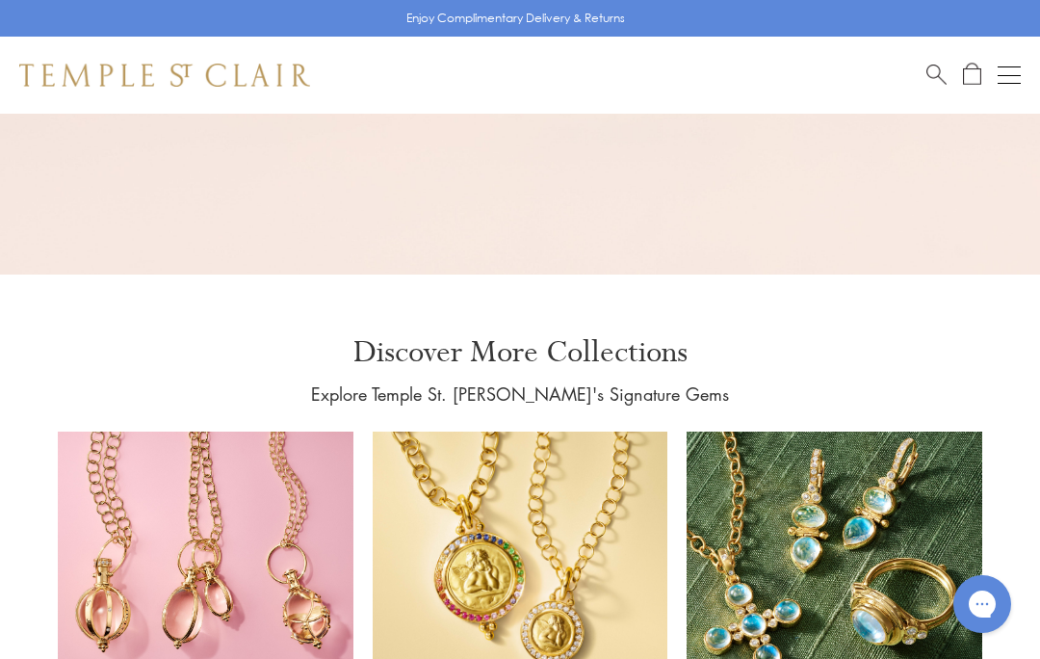
scroll to position [3087, 0]
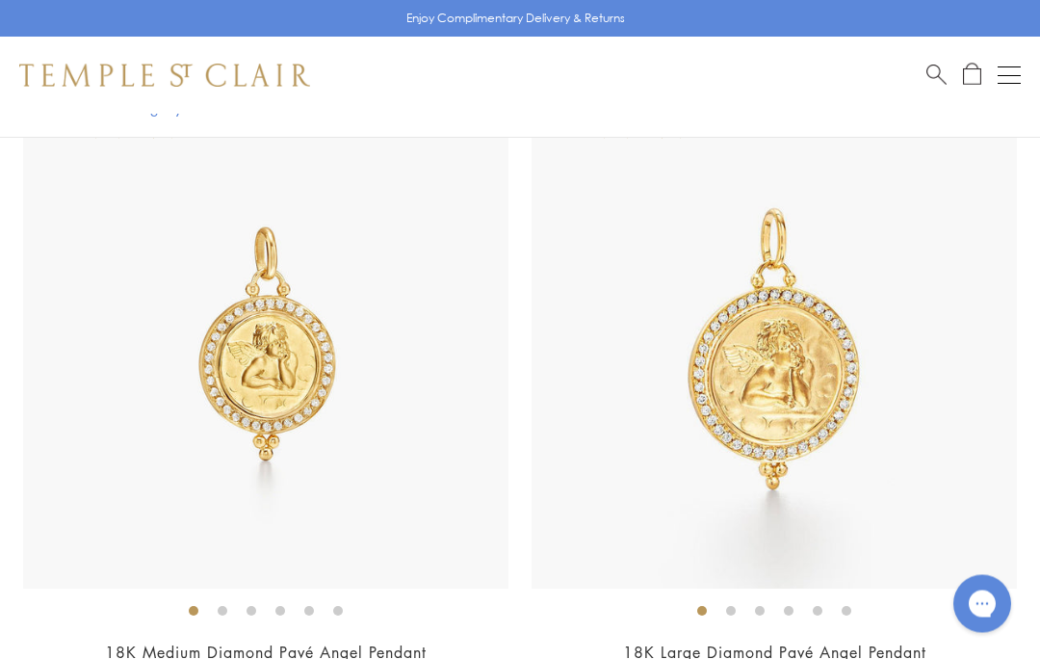
scroll to position [4904, 0]
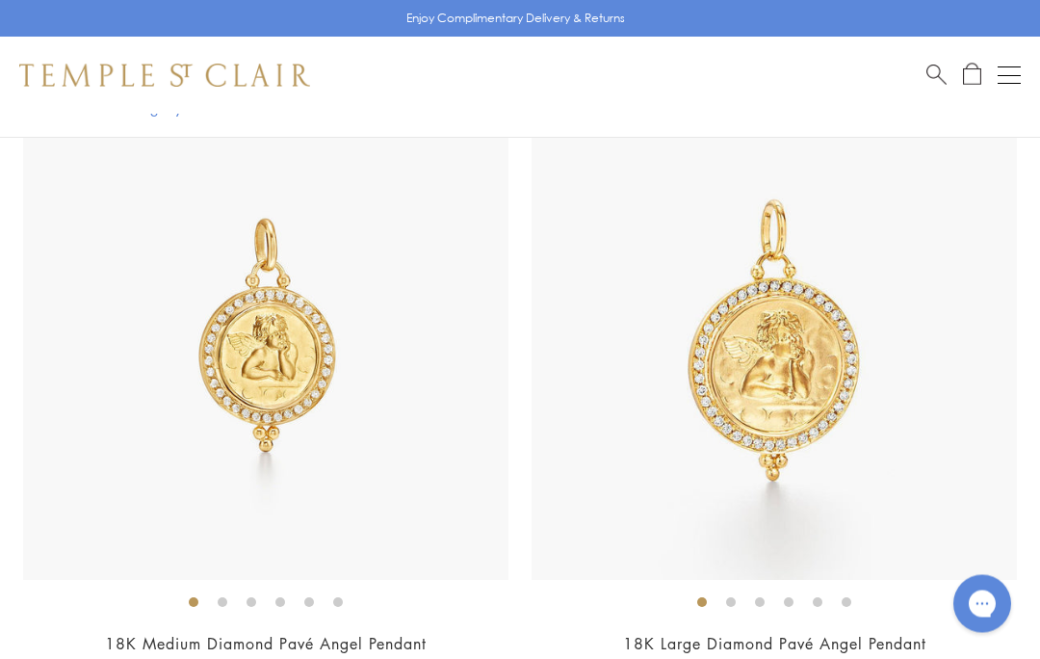
click at [64, 499] on img at bounding box center [265, 337] width 485 height 485
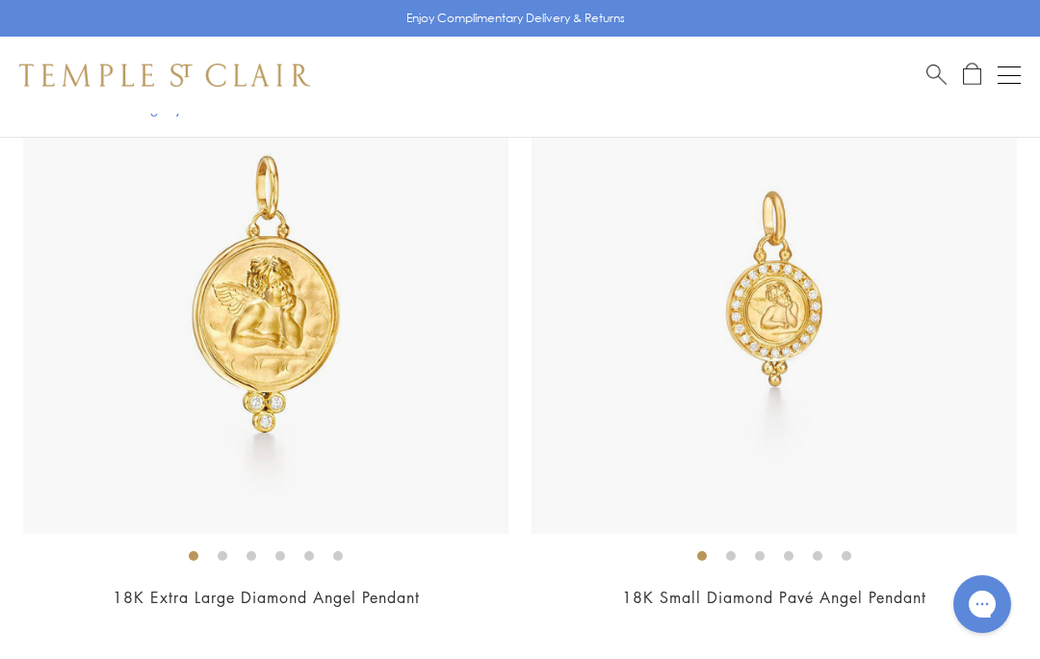
scroll to position [4318, 0]
click at [952, 401] on img at bounding box center [773, 289] width 485 height 485
